Goal: Task Accomplishment & Management: Use online tool/utility

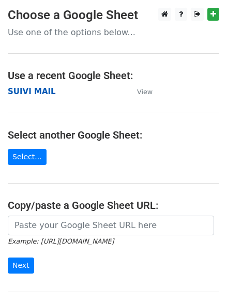
click at [38, 91] on strong "SUIVI MAIL" at bounding box center [32, 91] width 48 height 9
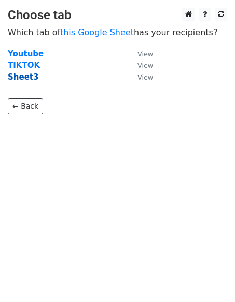
click at [26, 78] on strong "Sheet3" at bounding box center [23, 76] width 31 height 9
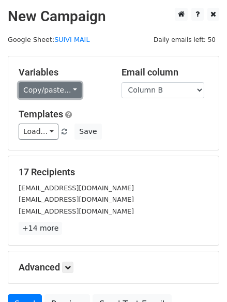
click at [69, 91] on link "Copy/paste..." at bounding box center [50, 90] width 63 height 16
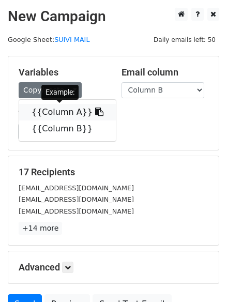
click at [95, 113] on icon at bounding box center [99, 112] width 8 height 8
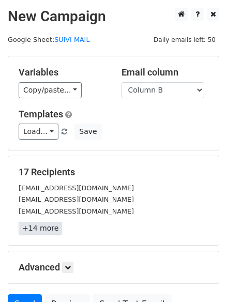
click at [38, 228] on link "+14 more" at bounding box center [40, 228] width 43 height 13
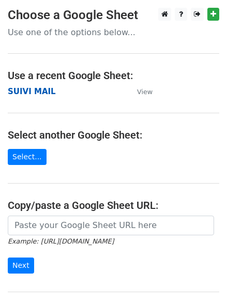
click at [40, 92] on strong "SUIVI MAIL" at bounding box center [32, 91] width 48 height 9
click at [23, 92] on strong "SUIVI MAIL" at bounding box center [32, 91] width 48 height 9
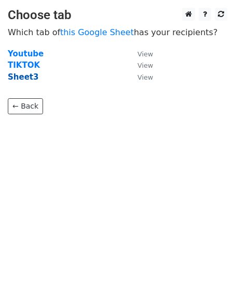
click at [19, 77] on strong "Sheet3" at bounding box center [23, 76] width 31 height 9
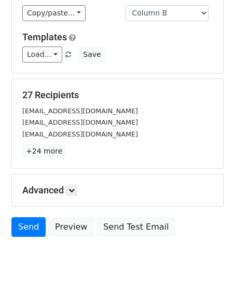
scroll to position [98, 0]
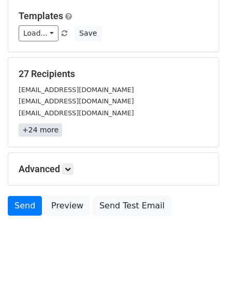
click at [38, 129] on link "+24 more" at bounding box center [40, 130] width 43 height 13
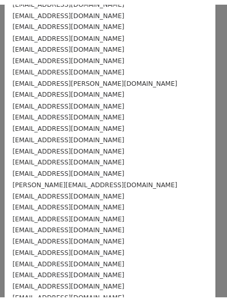
scroll to position [105, 0]
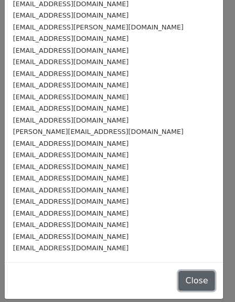
click at [180, 280] on button "Close" at bounding box center [196, 281] width 36 height 20
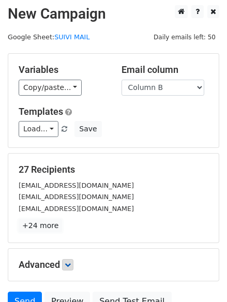
scroll to position [0, 0]
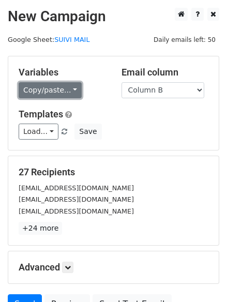
click at [67, 89] on link "Copy/paste..." at bounding box center [50, 90] width 63 height 16
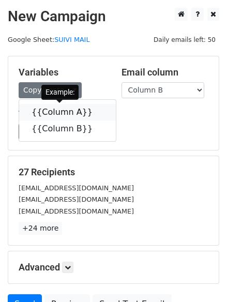
click at [95, 114] on icon at bounding box center [99, 112] width 8 height 8
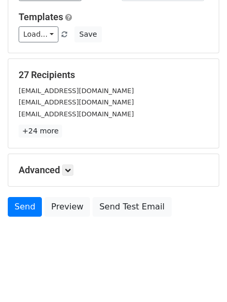
scroll to position [98, 0]
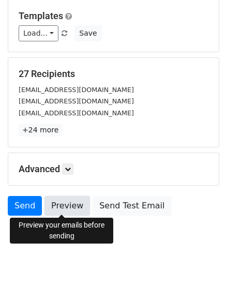
click at [60, 207] on link "Preview" at bounding box center [68, 206] width 46 height 20
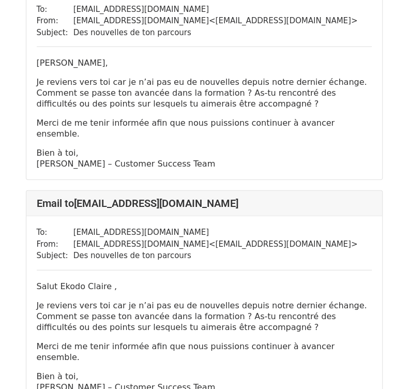
scroll to position [3313, 0]
